Goal: Task Accomplishment & Management: Manage account settings

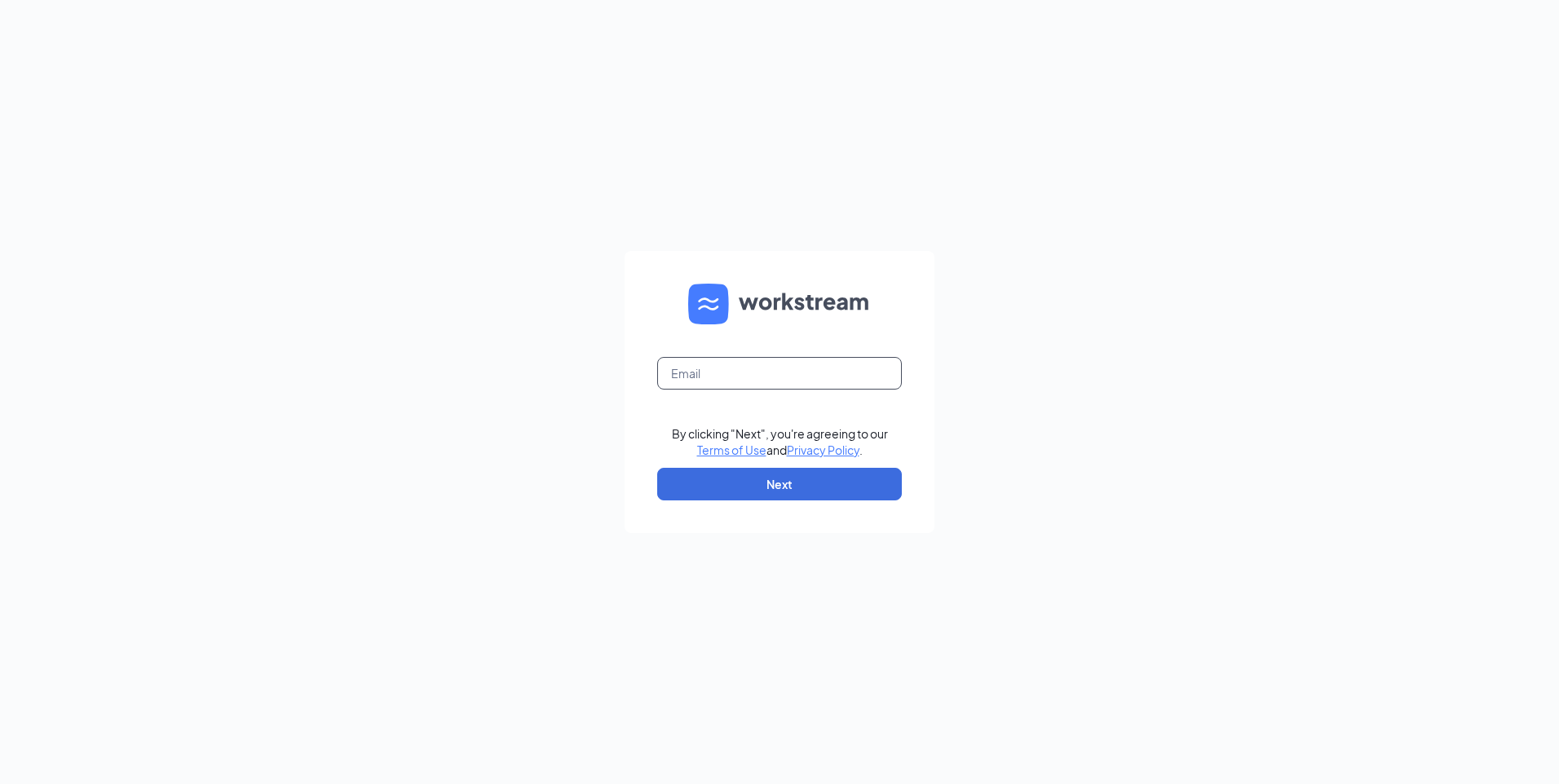
click at [770, 368] on input "text" at bounding box center [779, 374] width 245 height 33
type input "[PERSON_NAME][EMAIL_ADDRESS][PERSON_NAME][DOMAIN_NAME]"
click at [777, 490] on button "Next" at bounding box center [779, 484] width 245 height 33
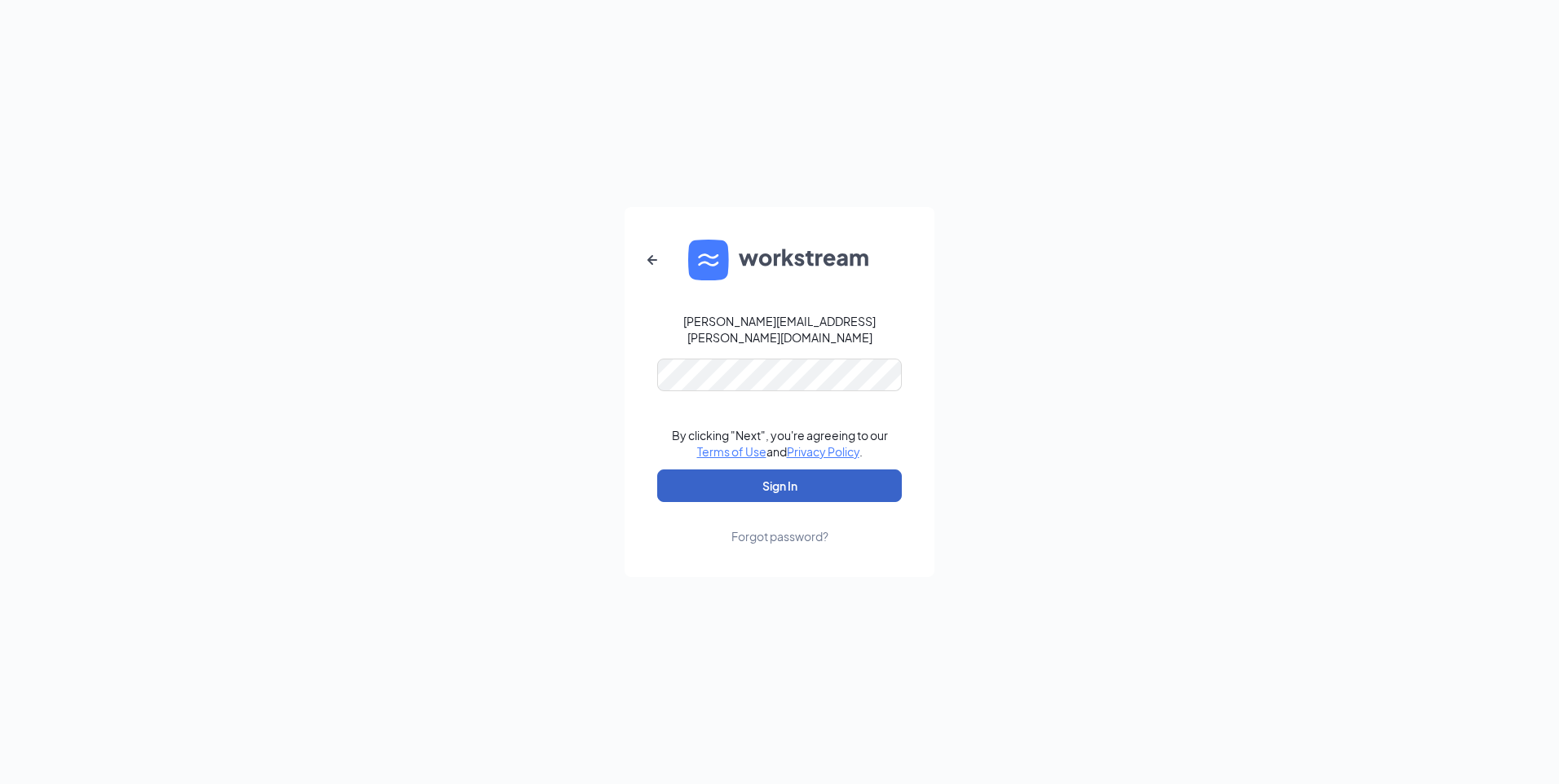
click at [802, 476] on button "Sign In" at bounding box center [779, 486] width 245 height 33
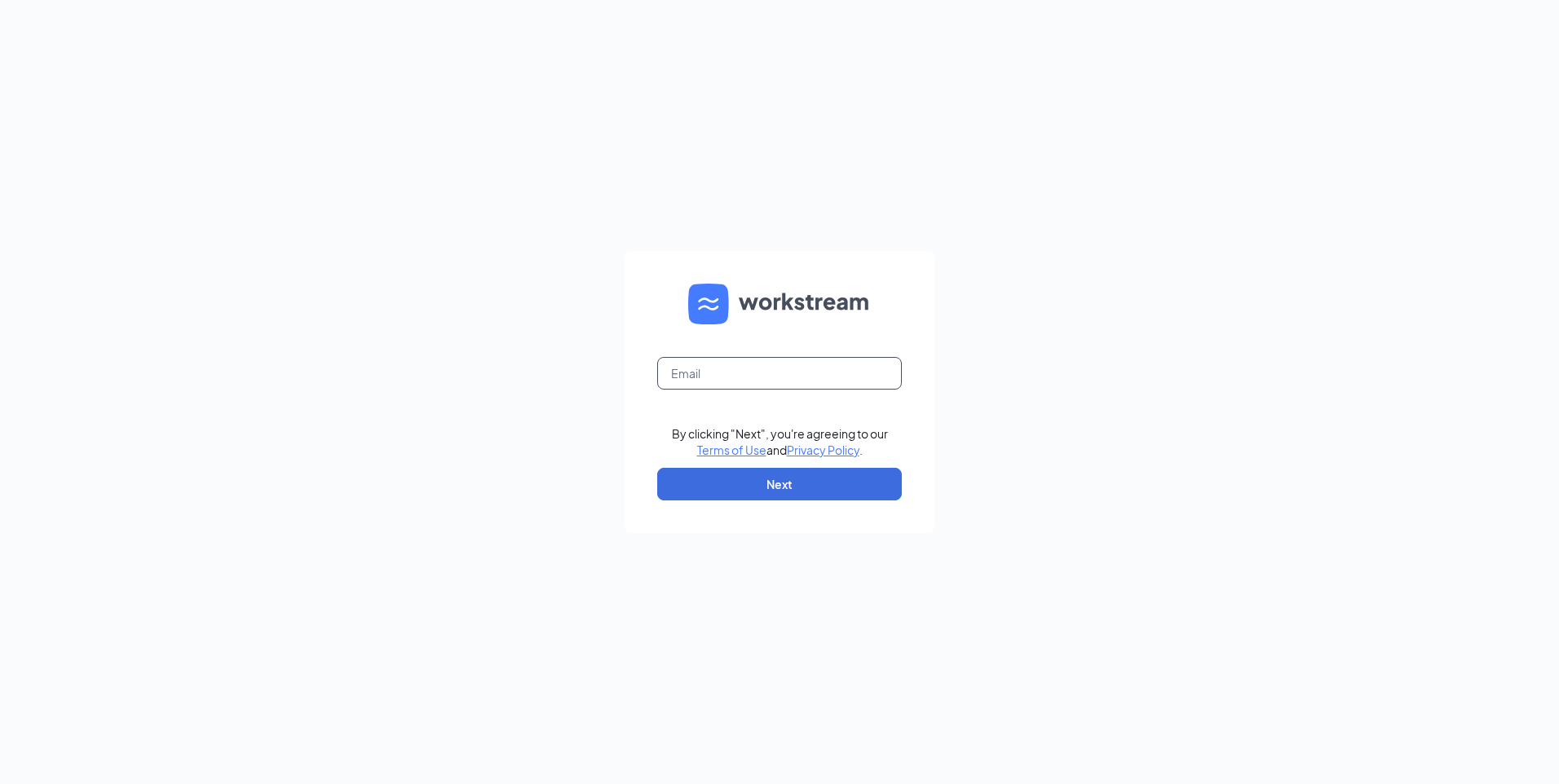
click at [786, 376] on input "text" at bounding box center [779, 374] width 245 height 33
type input "billy.newman@cornerstonehhh.com"
click at [840, 484] on button "Next" at bounding box center [779, 484] width 245 height 33
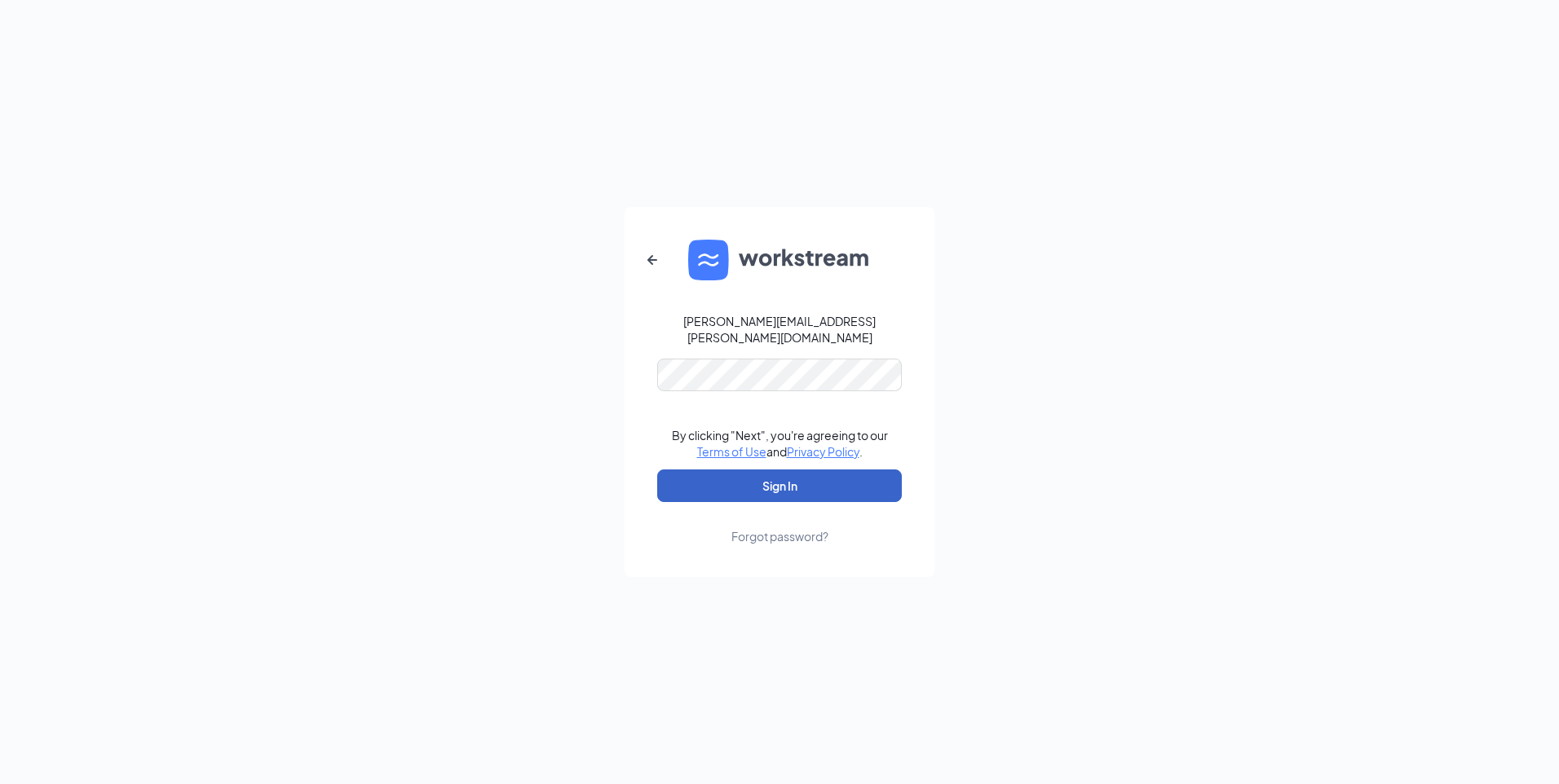
click at [813, 475] on button "Sign In" at bounding box center [779, 486] width 245 height 33
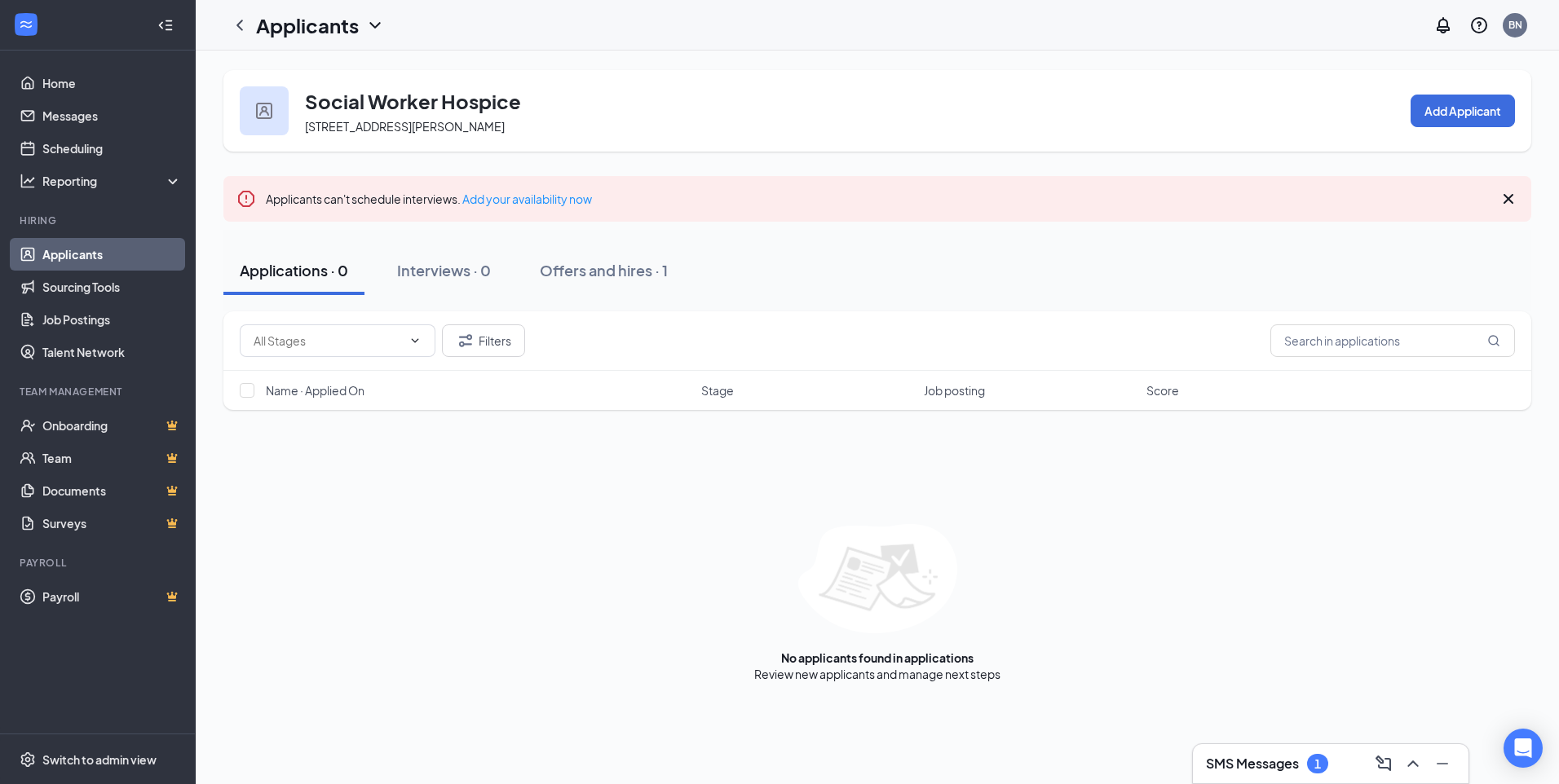
click at [112, 253] on link "Applicants" at bounding box center [112, 254] width 139 height 33
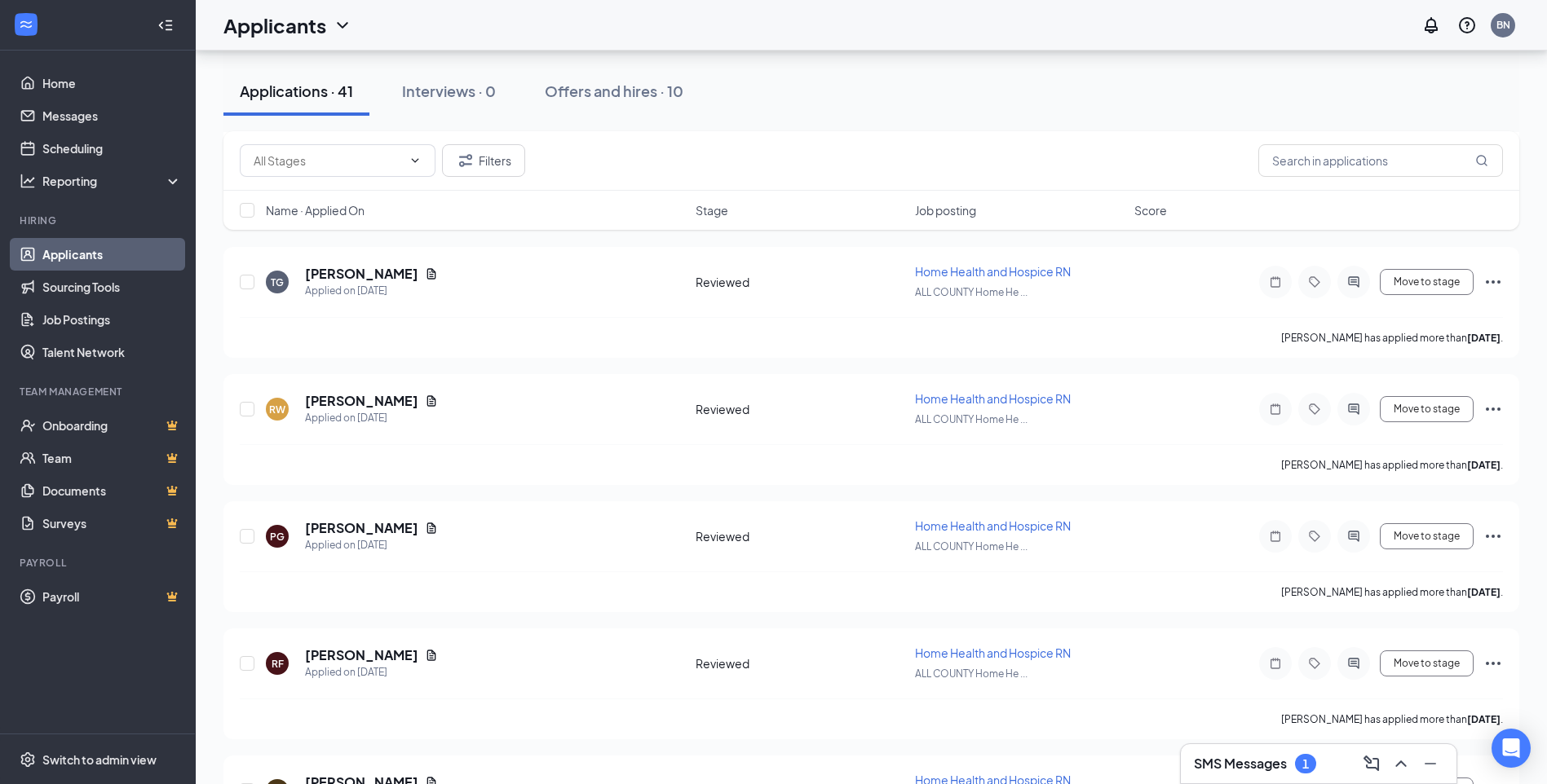
scroll to position [2772, 0]
